Goal: Information Seeking & Learning: Find contact information

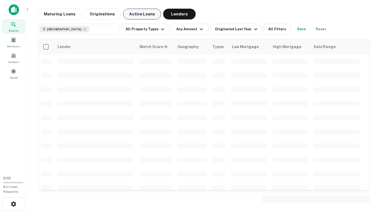
click at [138, 16] on button "Active Loans" at bounding box center [142, 14] width 38 height 11
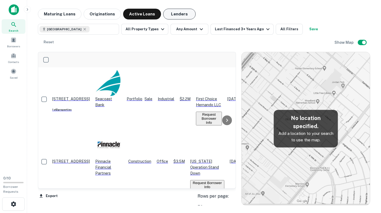
click at [175, 18] on button "Lenders" at bounding box center [179, 14] width 32 height 11
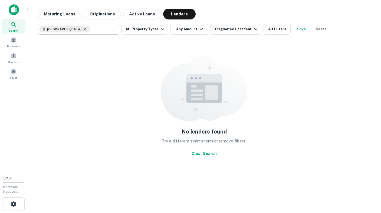
click at [82, 29] on icon at bounding box center [84, 29] width 4 height 4
type input "**********"
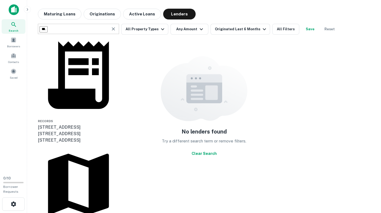
click at [207, 158] on button "Clear Search" at bounding box center [203, 154] width 29 height 10
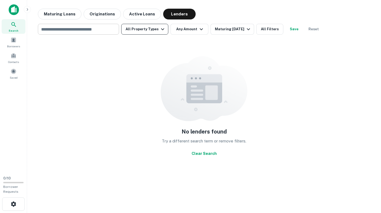
click at [161, 32] on button "All Property Types" at bounding box center [144, 29] width 47 height 11
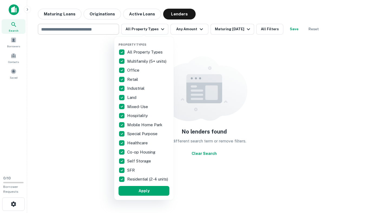
click at [246, 51] on div at bounding box center [190, 106] width 381 height 213
click at [200, 30] on div at bounding box center [190, 106] width 381 height 213
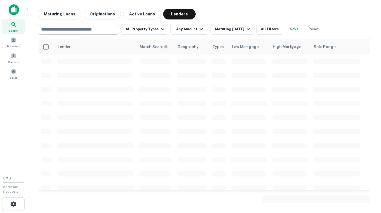
click at [83, 29] on input "text" at bounding box center [77, 29] width 77 height 8
type input "******"
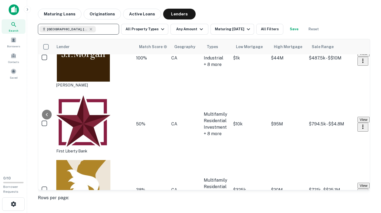
scroll to position [0, 35]
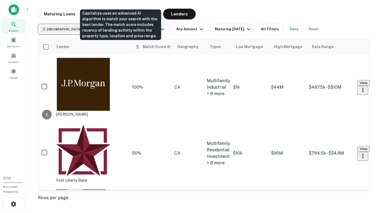
click at [143, 49] on h6 "Match Score" at bounding box center [156, 47] width 27 height 6
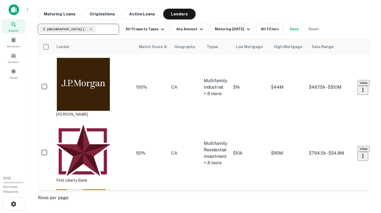
scroll to position [0, 0]
click at [188, 84] on div "CA" at bounding box center [187, 87] width 32 height 6
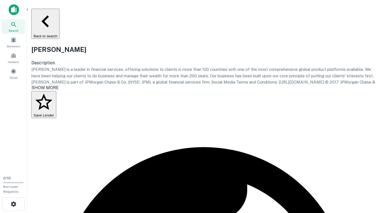
click at [13, 12] on img at bounding box center [14, 9] width 10 height 11
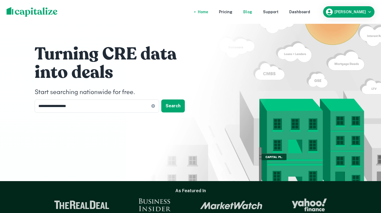
click at [252, 14] on div "Blog" at bounding box center [247, 12] width 9 height 6
